Goal: Information Seeking & Learning: Understand process/instructions

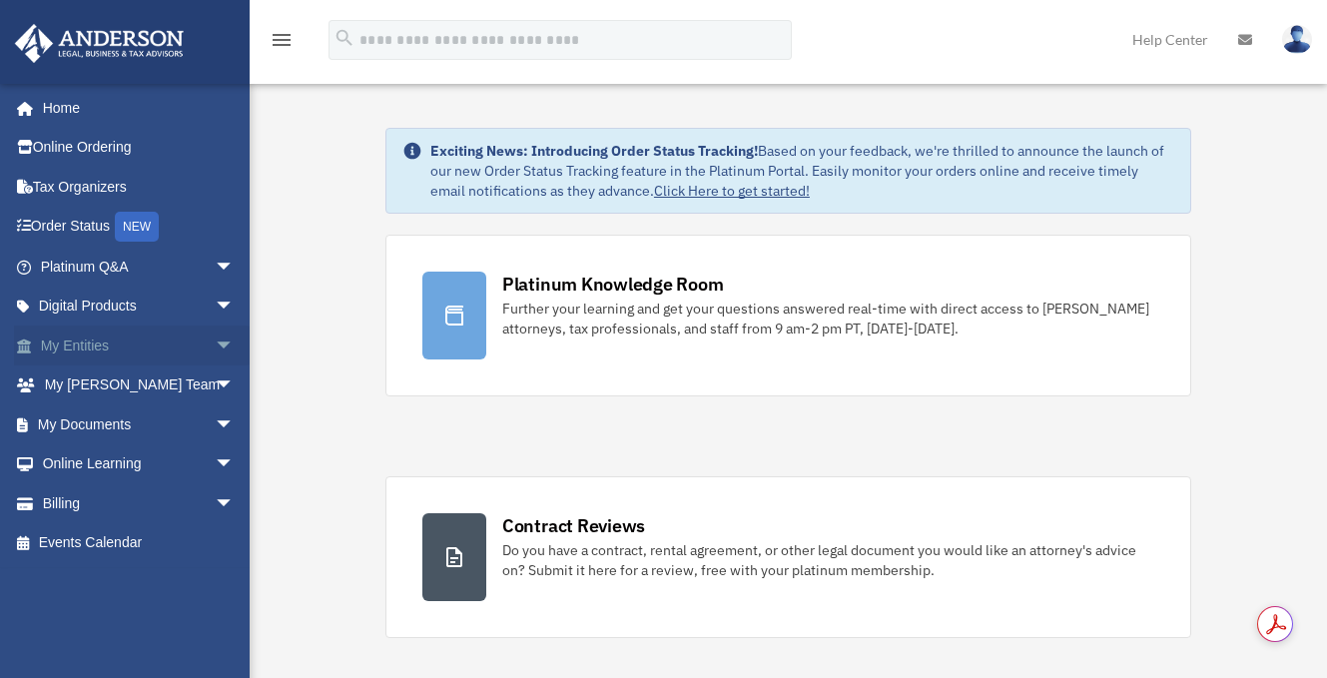
click at [215, 339] on span "arrow_drop_down" at bounding box center [235, 346] width 40 height 41
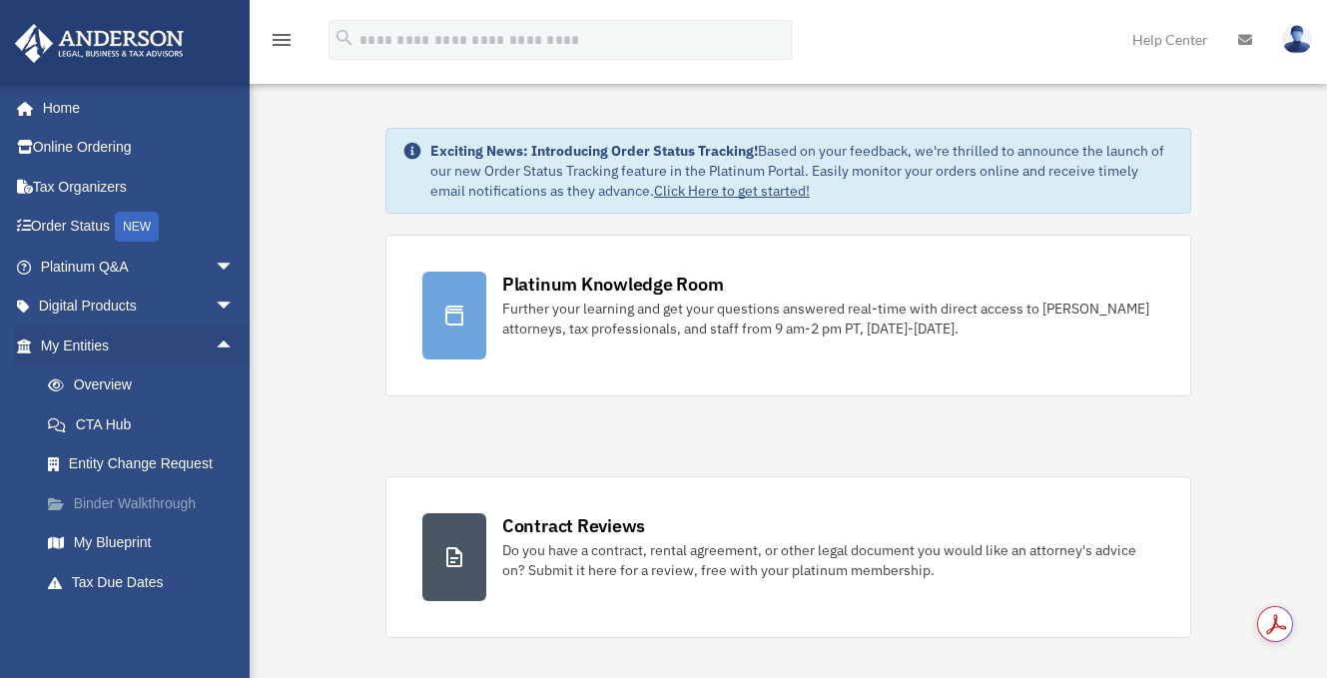
click at [136, 500] on link "Binder Walkthrough" at bounding box center [146, 503] width 237 height 40
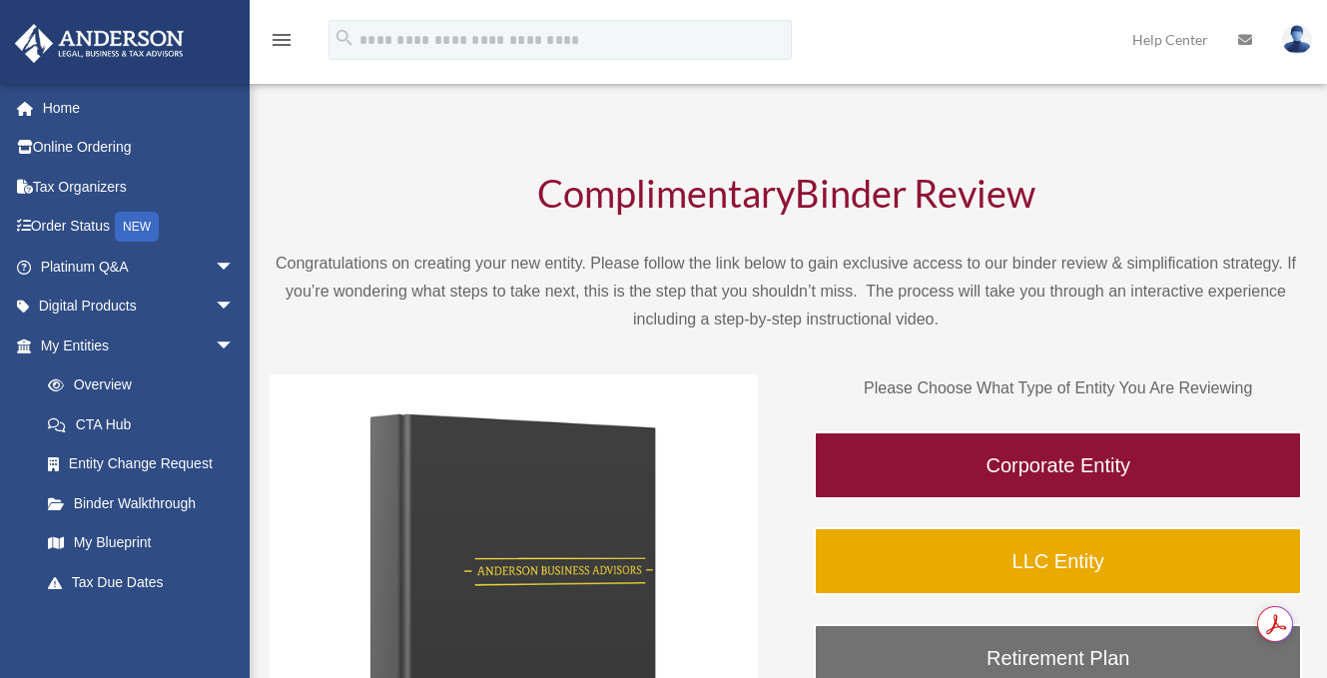
click at [136, 500] on link "Binder Walkthrough" at bounding box center [141, 503] width 227 height 40
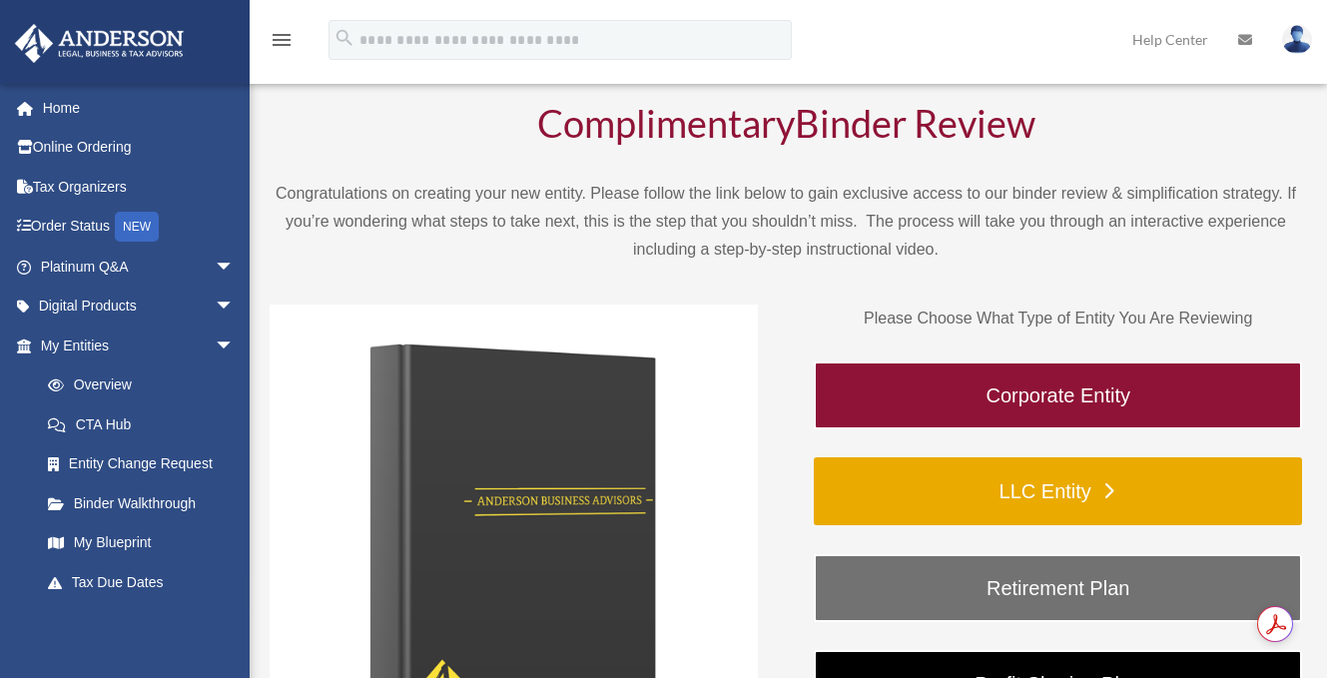
scroll to position [84, 0]
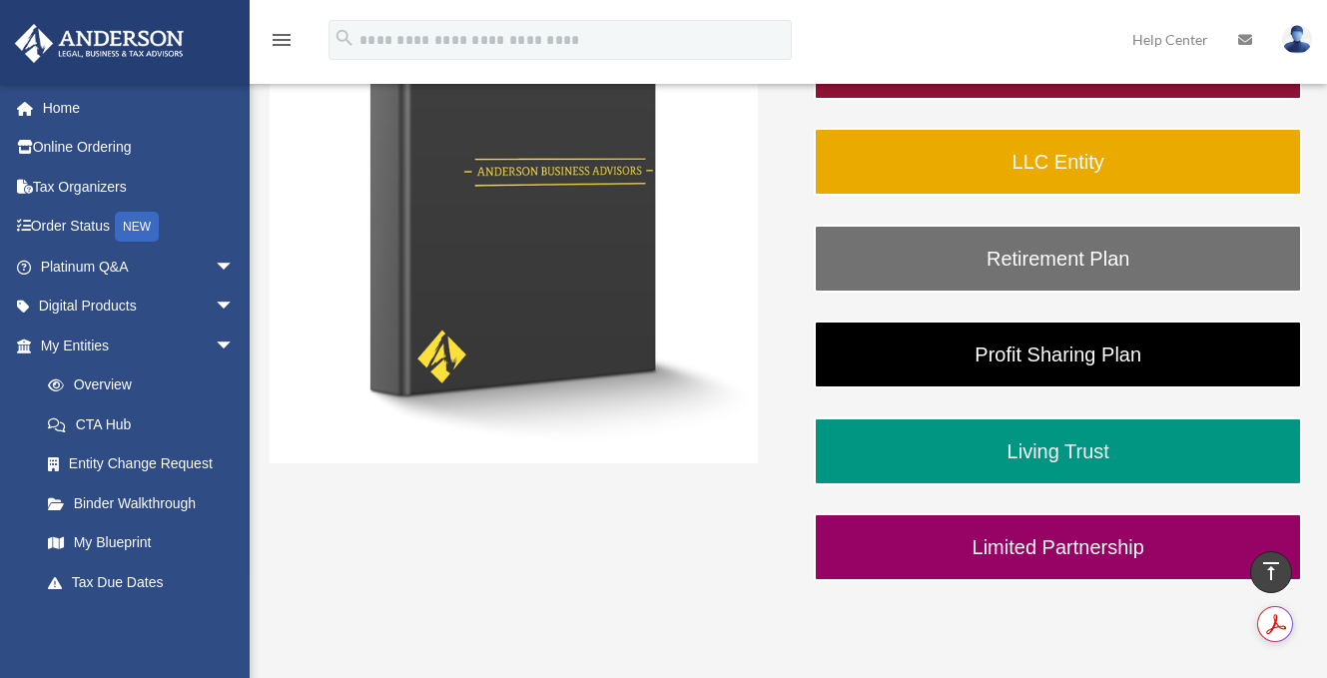
scroll to position [419, 0]
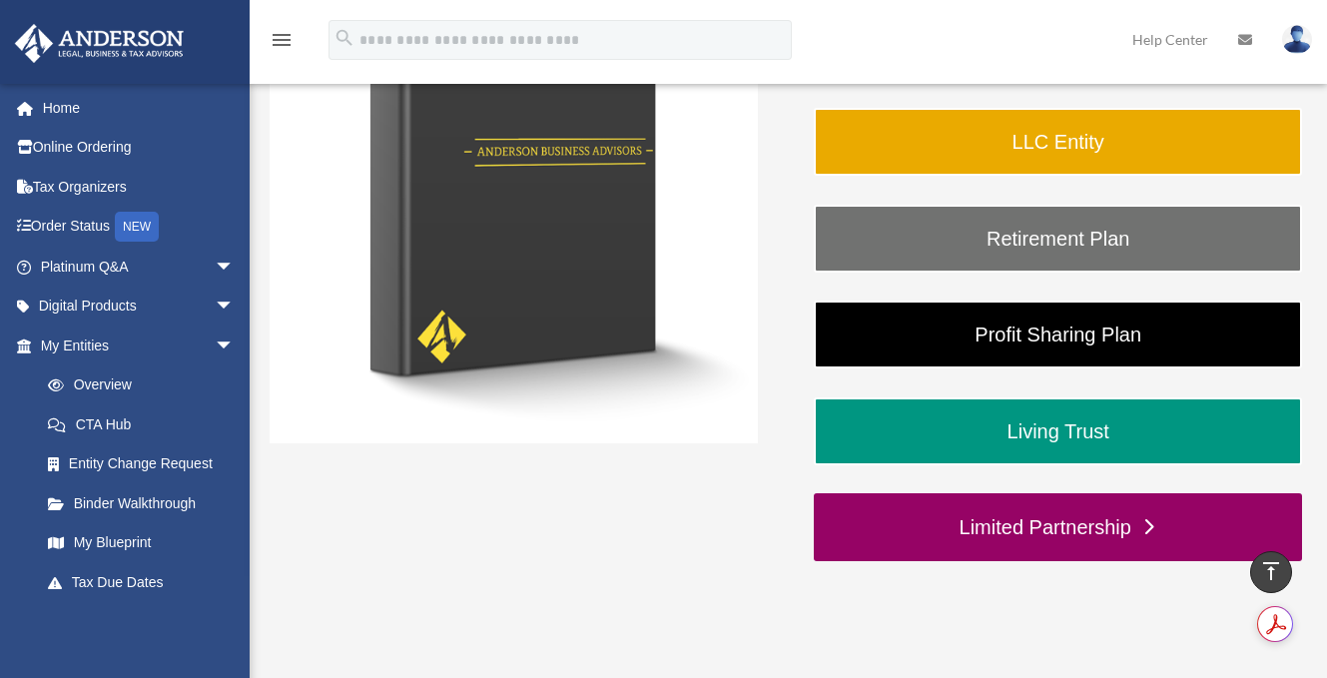
click at [885, 531] on link "Limited Partnership" at bounding box center [1058, 527] width 488 height 68
click at [1012, 521] on link "Limited Partnership" at bounding box center [1058, 527] width 488 height 68
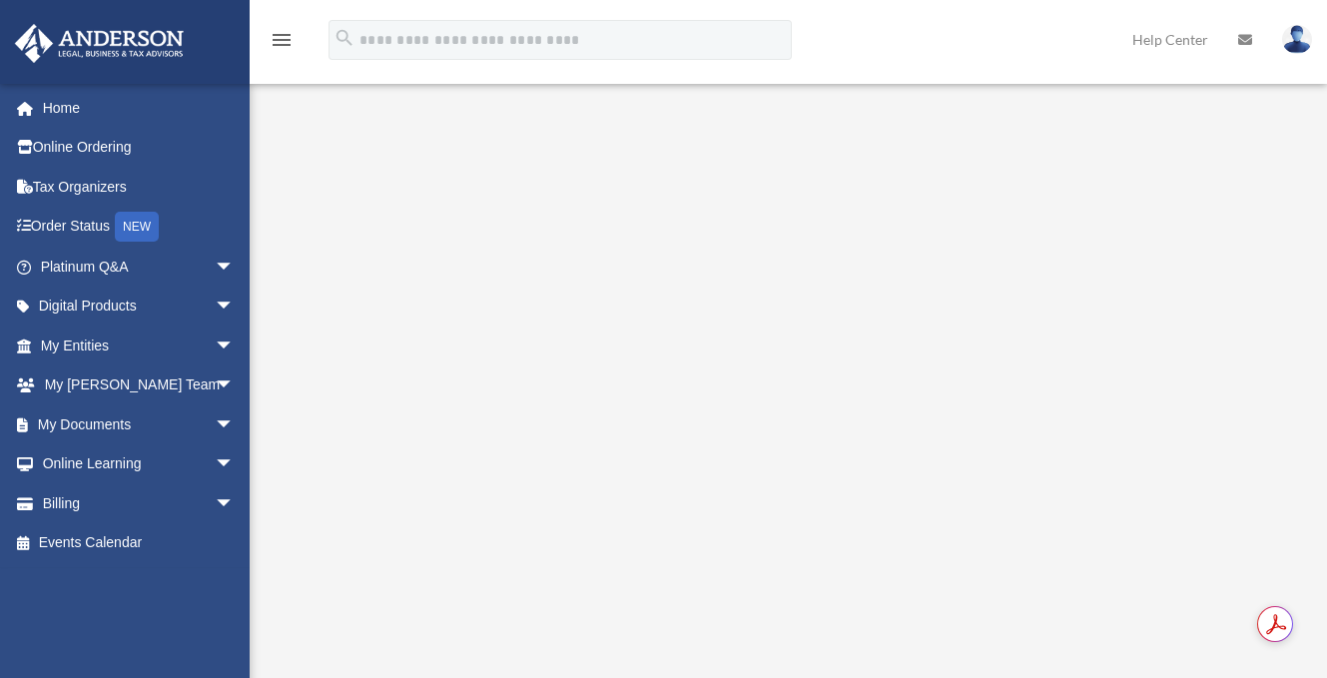
scroll to position [330, 0]
